Goal: Check status: Check status

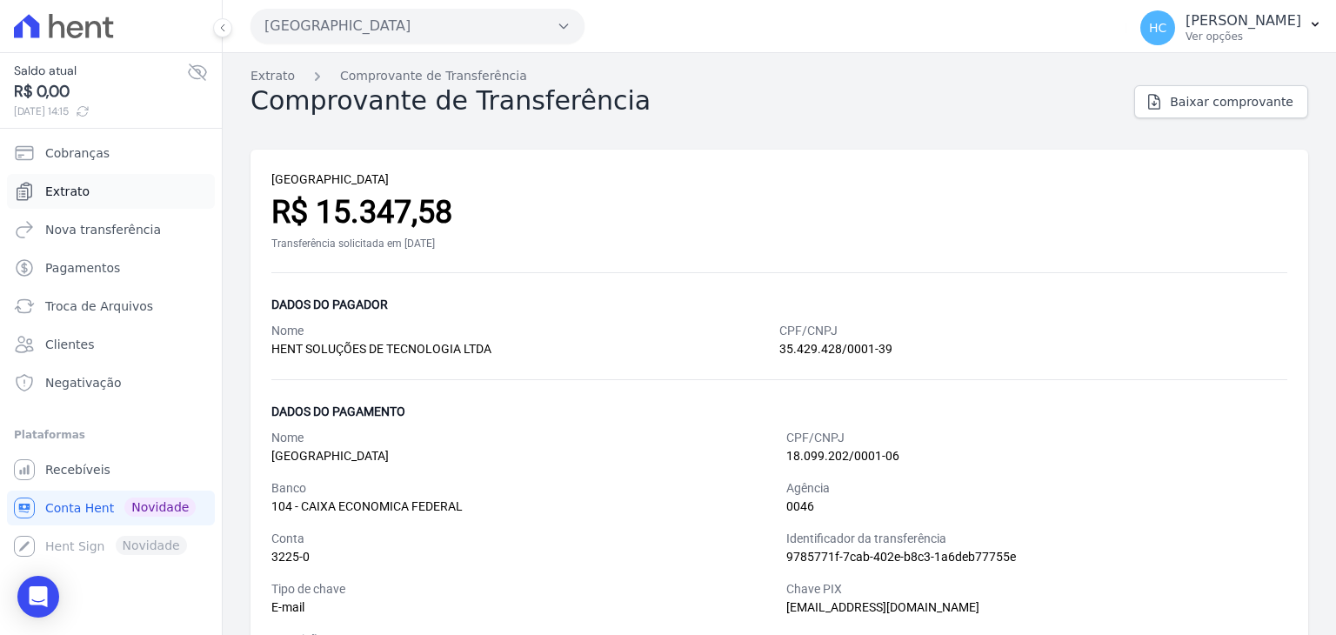
click at [97, 202] on link "Extrato" at bounding box center [111, 191] width 208 height 35
